Goal: Transaction & Acquisition: Purchase product/service

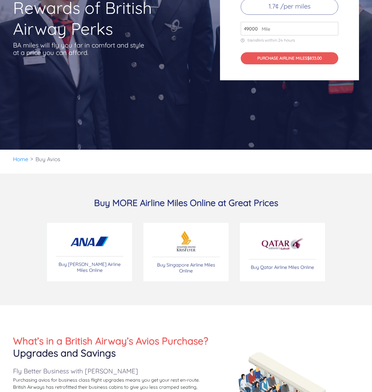
scroll to position [132, 0]
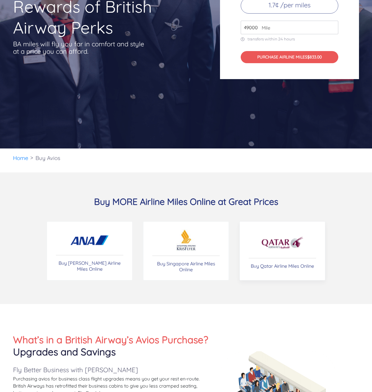
click at [287, 255] on link "Buy Qatar Airline Miles Online" at bounding box center [282, 250] width 86 height 59
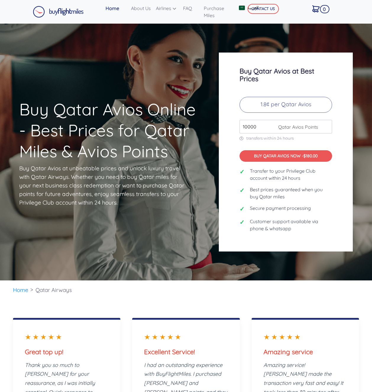
scroll to position [47, 0]
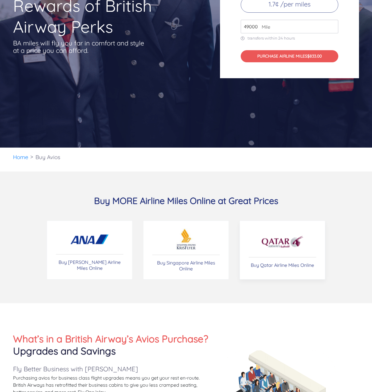
scroll to position [133, 0]
click at [201, 258] on link "Buy Singapore Airline Miles Online" at bounding box center [186, 250] width 86 height 59
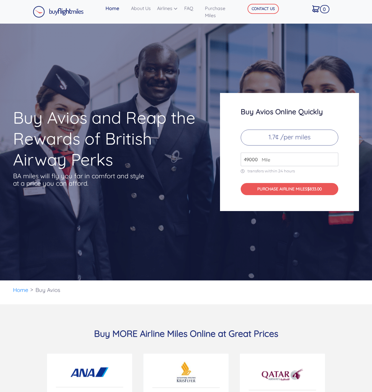
scroll to position [133, 0]
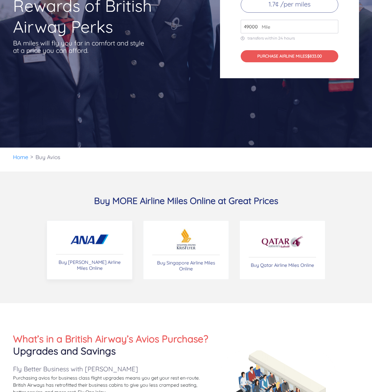
click at [69, 250] on img at bounding box center [89, 239] width 41 height 21
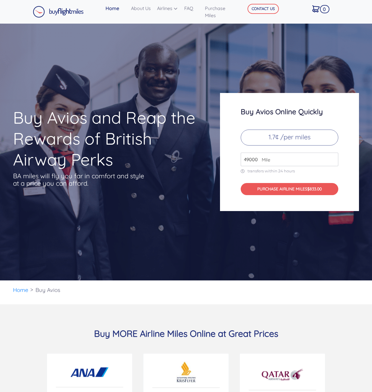
click at [257, 159] on input "49000" at bounding box center [288, 160] width 97 height 14
drag, startPoint x: 259, startPoint y: 159, endPoint x: 241, endPoint y: 158, distance: 18.0
click at [243, 158] on div "49000 Mile" at bounding box center [288, 160] width 97 height 14
click at [237, 158] on div "Buy Avios Online Quickly 1.7¢ /per miles 49000 Mile transfers within 24 hours P…" at bounding box center [289, 152] width 139 height 118
click at [248, 158] on input "49000" at bounding box center [288, 160] width 97 height 14
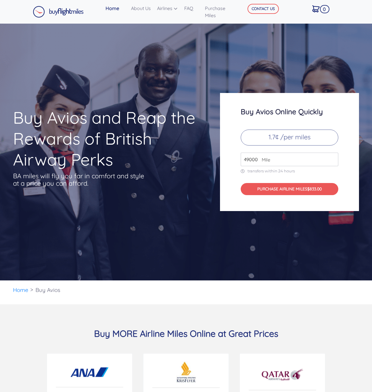
click at [248, 158] on input "49000" at bounding box center [288, 160] width 97 height 14
type input "5"
click at [351, 184] on div "Buy Avios Online Quickly 1.7¢ /per miles 42500 Mile transfers within 24 hours P…" at bounding box center [289, 152] width 139 height 118
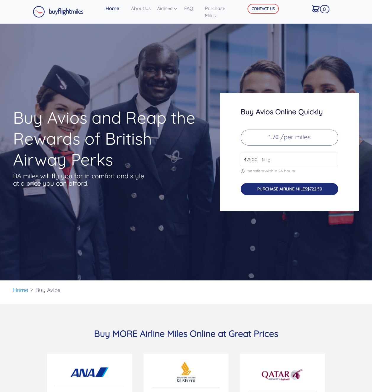
click at [330, 186] on button "PURCHASE AIRLINE MILES $722.50" at bounding box center [288, 189] width 97 height 12
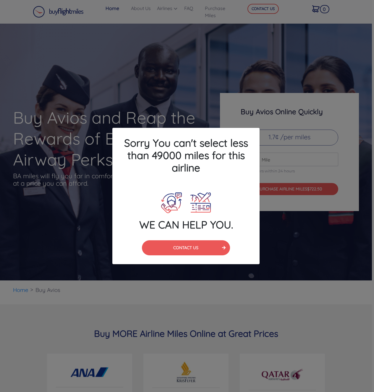
click at [277, 225] on div "Sorry You can't select less than 49000 miles for this airline WE CAN HELP YOU. …" at bounding box center [187, 196] width 374 height 392
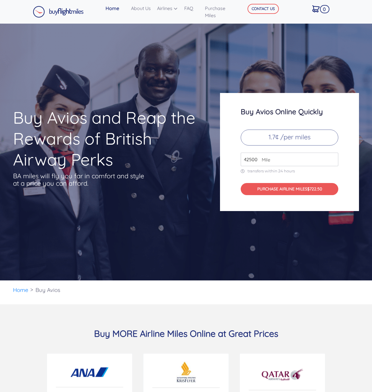
click at [248, 157] on input "42500" at bounding box center [288, 160] width 97 height 14
type input "49000"
click at [311, 189] on span "$833.00" at bounding box center [314, 188] width 14 height 5
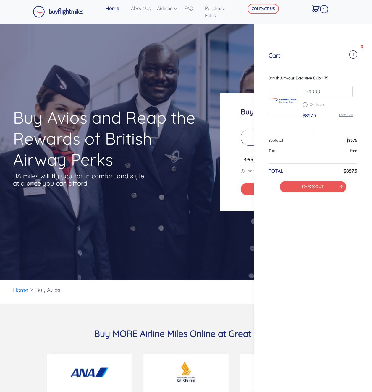
click at [361, 44] on link "X" at bounding box center [362, 46] width 6 height 9
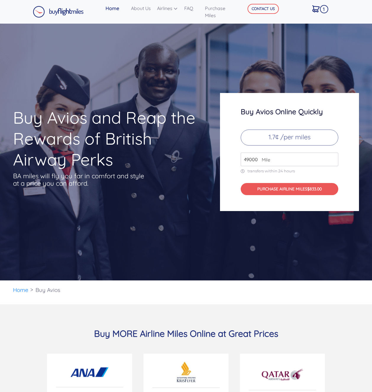
click at [348, 117] on div "Buy Avios Online Quickly 1.7¢ /per miles 49000 Mile transfers within 24 hours P…" at bounding box center [289, 152] width 139 height 118
click at [321, 187] on span "$833.00" at bounding box center [314, 188] width 14 height 5
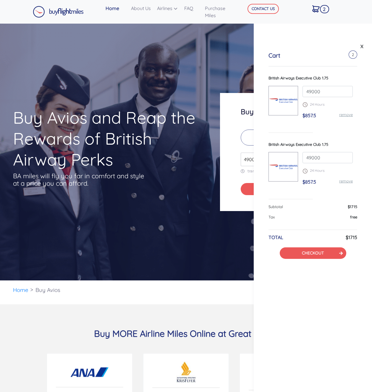
click at [350, 182] on link "remove" at bounding box center [346, 181] width 14 height 5
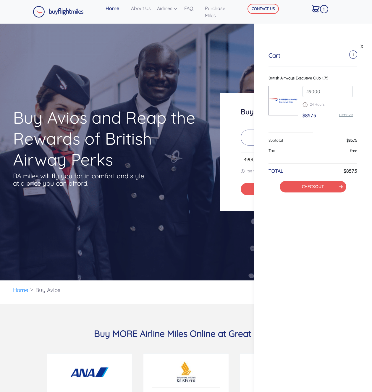
click at [338, 221] on div "X Cart 1 British Airways Executive Club 1.75 49000 24 Hours $857.5 remove Subto…" at bounding box center [312, 205] width 118 height 373
click at [330, 190] on button "CHECKOUT" at bounding box center [312, 187] width 66 height 12
click at [333, 187] on button "CHECKOUT" at bounding box center [312, 187] width 66 height 12
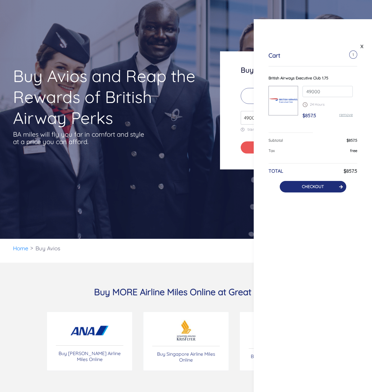
click at [336, 185] on button "CHECKOUT" at bounding box center [312, 187] width 66 height 12
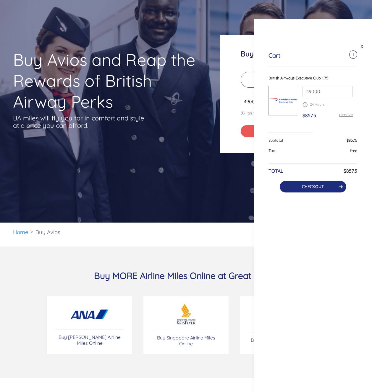
scroll to position [138, 0]
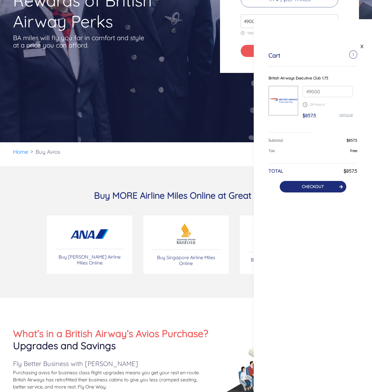
click at [316, 187] on link "CHECKOUT" at bounding box center [313, 186] width 22 height 5
